Goal: Navigation & Orientation: Find specific page/section

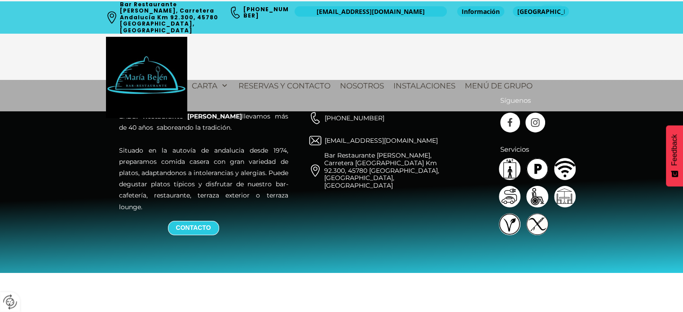
scroll to position [1389, 0]
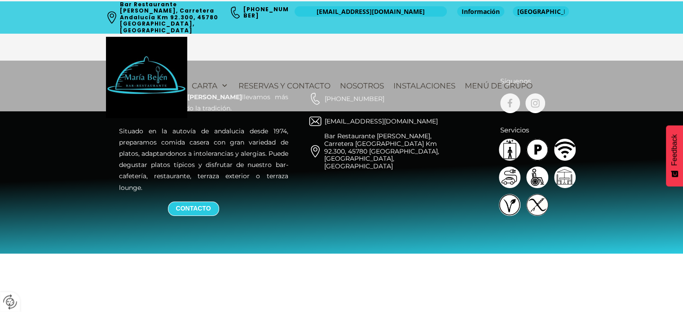
drag, startPoint x: 447, startPoint y: 88, endPoint x: 445, endPoint y: 93, distance: 6.3
click at [445, 93] on div "Carta Restaurante Menú Lunes a Jueves Menú fin de semana Carta Principal Menú M…" at bounding box center [382, 86] width 390 height 60
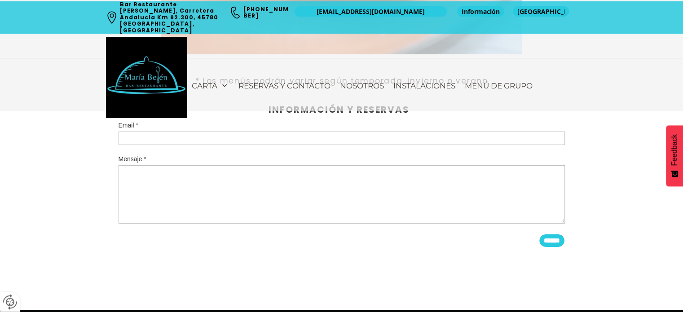
scroll to position [1116, 0]
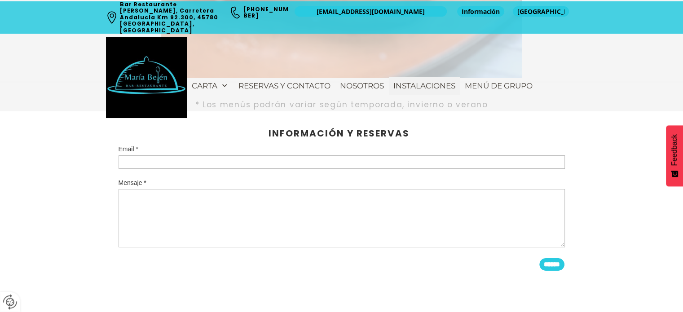
click at [429, 81] on span "Instalaciones" at bounding box center [424, 85] width 62 height 9
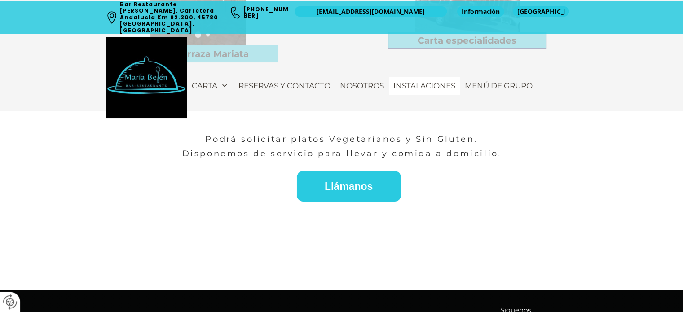
scroll to position [808, 0]
